Goal: Task Accomplishment & Management: Use online tool/utility

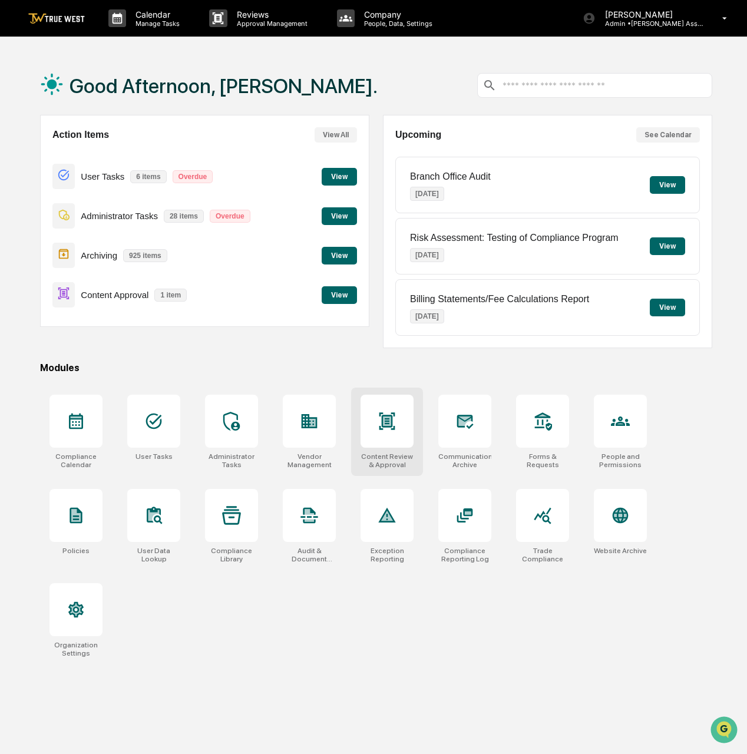
click at [373, 437] on div at bounding box center [386, 420] width 53 height 53
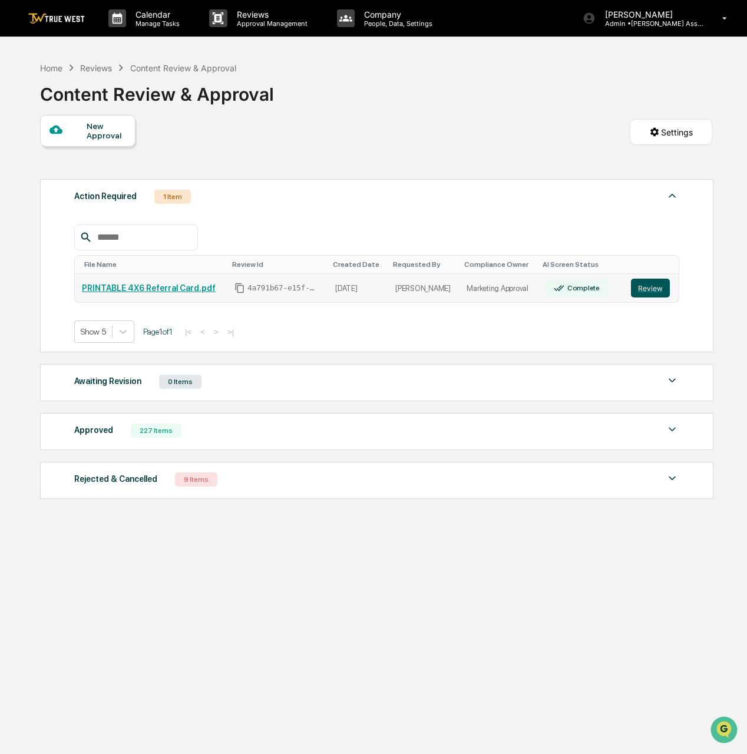
click at [646, 286] on button "Review" at bounding box center [650, 287] width 39 height 19
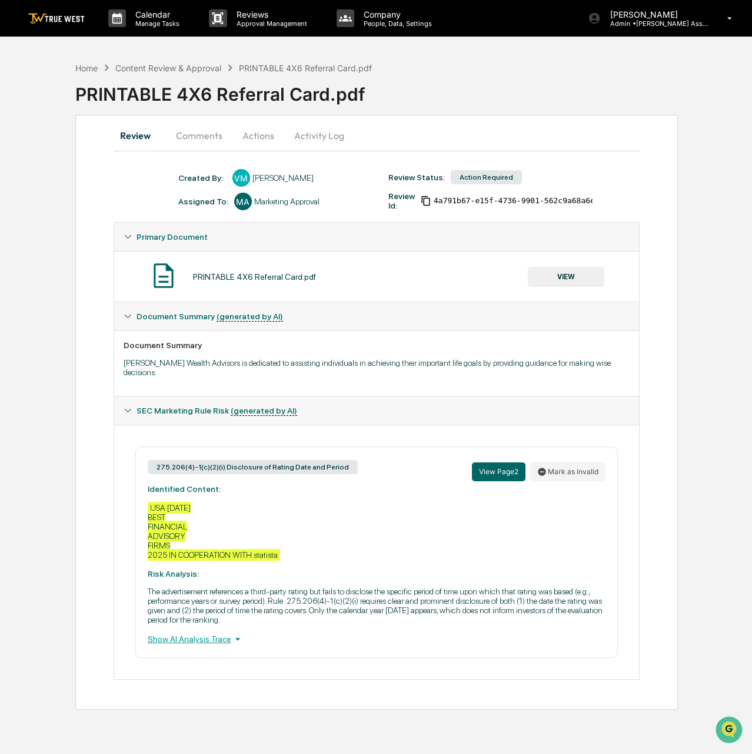
click at [578, 280] on button "VIEW" at bounding box center [566, 277] width 77 height 20
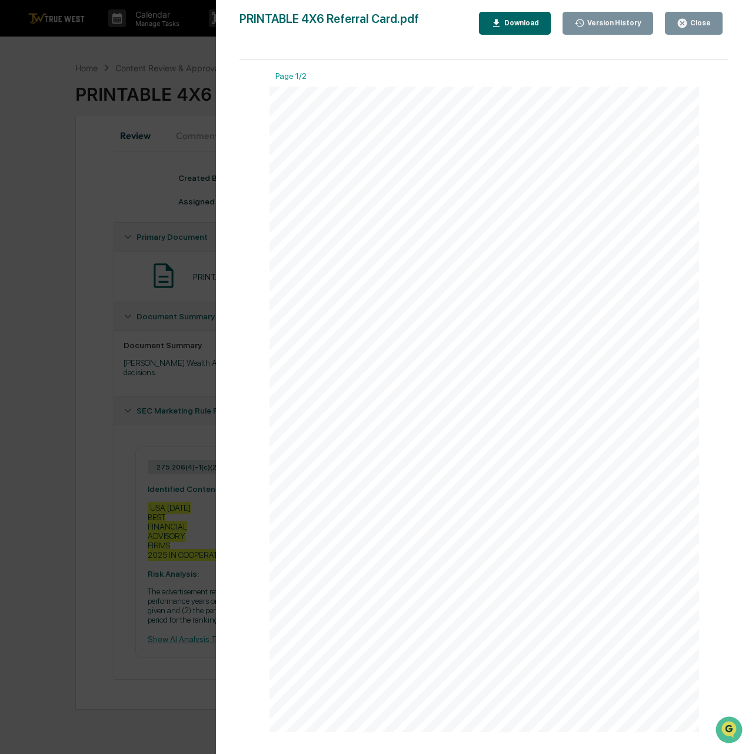
click at [701, 15] on button "Close" at bounding box center [694, 23] width 58 height 23
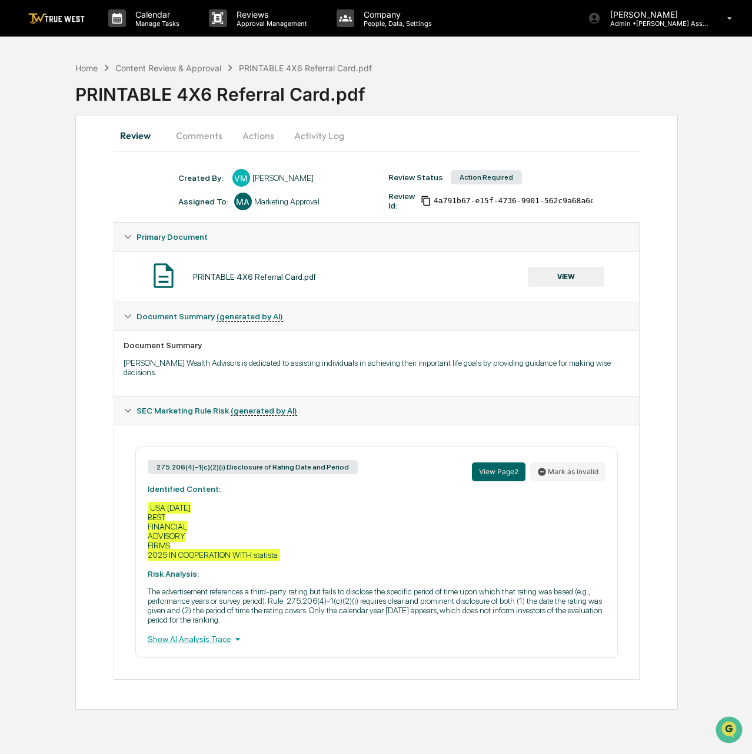
click at [268, 132] on button "Actions" at bounding box center [258, 135] width 53 height 28
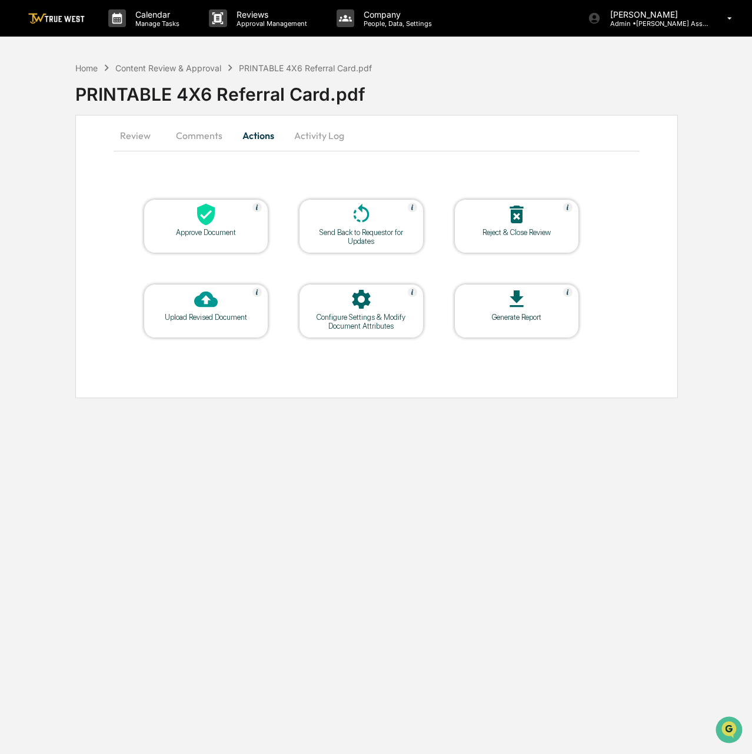
click at [223, 226] on div at bounding box center [206, 215] width 118 height 25
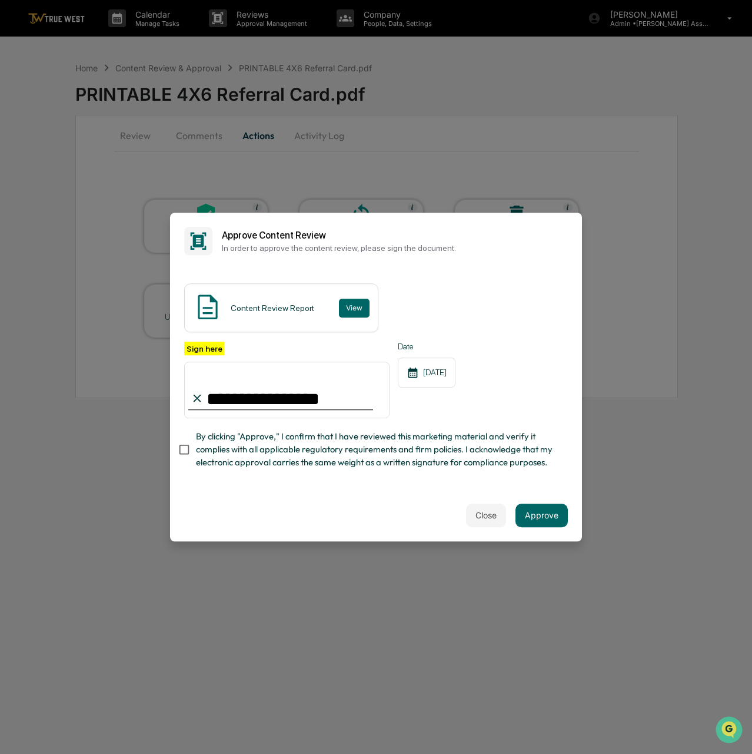
type input "**********"
click at [543, 513] on button "Approve" at bounding box center [542, 515] width 52 height 24
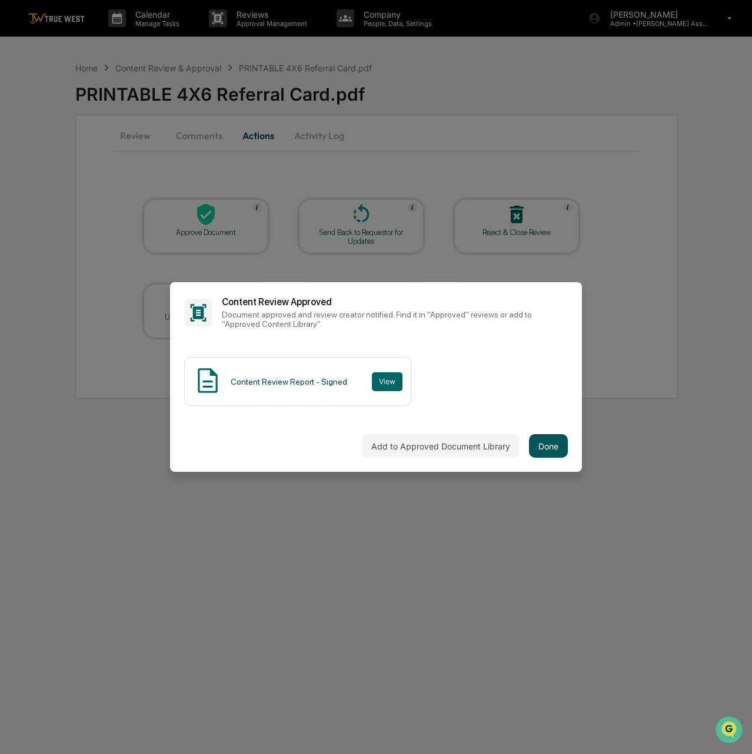
click at [546, 445] on button "Done" at bounding box center [548, 446] width 39 height 24
